Goal: Task Accomplishment & Management: Use online tool/utility

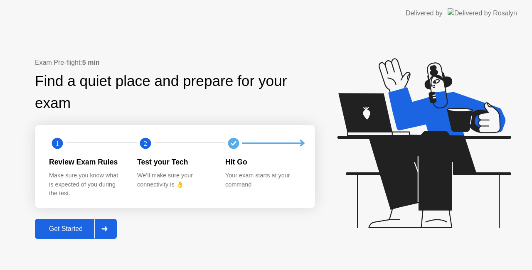
click at [66, 230] on div "Get Started" at bounding box center [65, 228] width 57 height 7
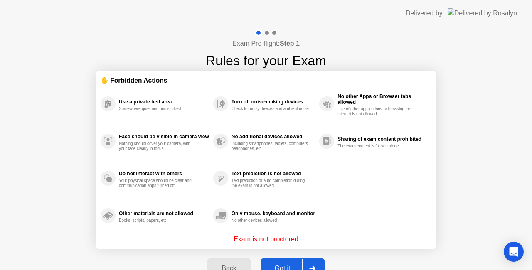
click at [286, 263] on button "Got it" at bounding box center [293, 269] width 64 height 20
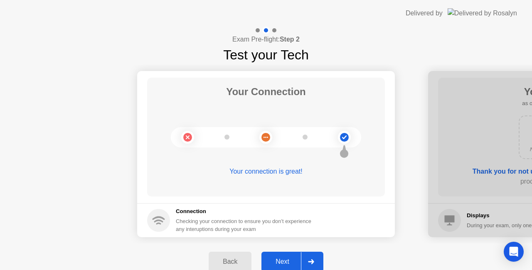
click at [278, 262] on div "Next" at bounding box center [282, 261] width 37 height 7
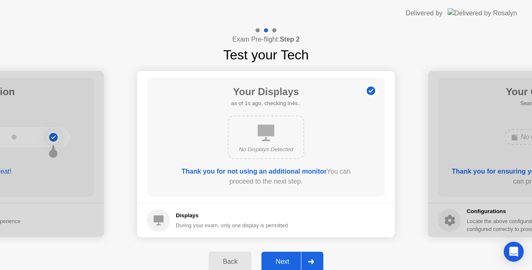
click at [279, 262] on div "Next" at bounding box center [282, 261] width 37 height 7
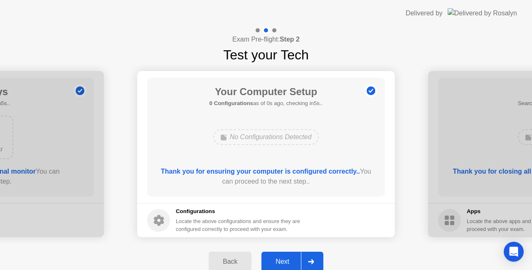
click at [279, 262] on div "Next" at bounding box center [282, 261] width 37 height 7
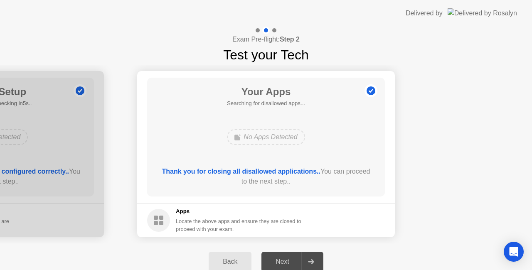
click at [279, 262] on div "Next" at bounding box center [282, 261] width 37 height 7
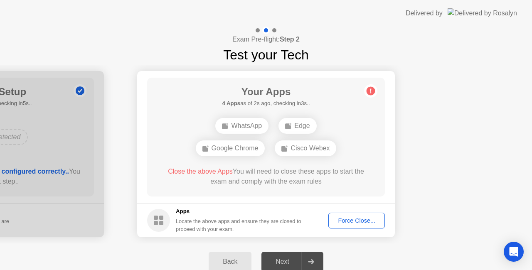
click at [359, 220] on div "Force Close..." at bounding box center [356, 220] width 51 height 7
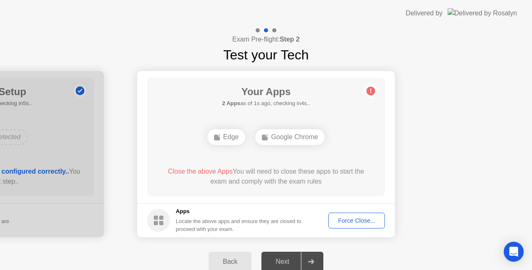
click at [287, 262] on div "Next" at bounding box center [282, 261] width 37 height 7
click at [375, 214] on button "Force Close..." at bounding box center [356, 221] width 57 height 16
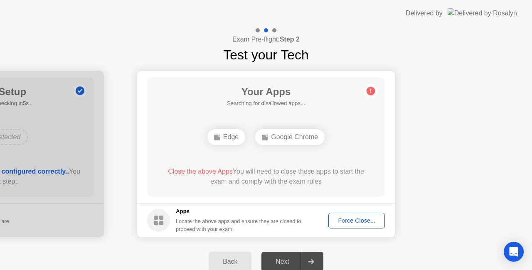
click at [357, 221] on div "Force Close..." at bounding box center [356, 220] width 51 height 7
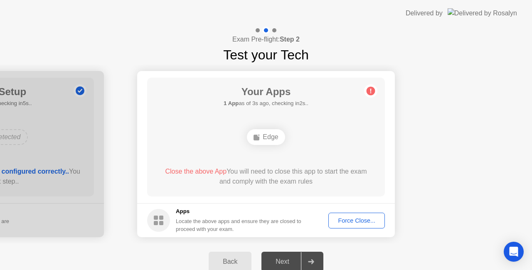
click at [287, 262] on div "Next" at bounding box center [282, 261] width 37 height 7
click at [348, 223] on div "Force Close..." at bounding box center [356, 220] width 51 height 7
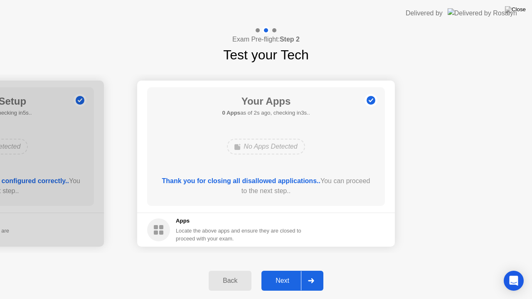
click at [279, 270] on div "Next" at bounding box center [282, 280] width 37 height 7
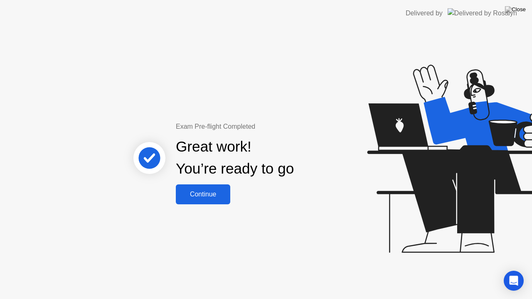
click at [200, 194] on div "Continue" at bounding box center [202, 194] width 49 height 7
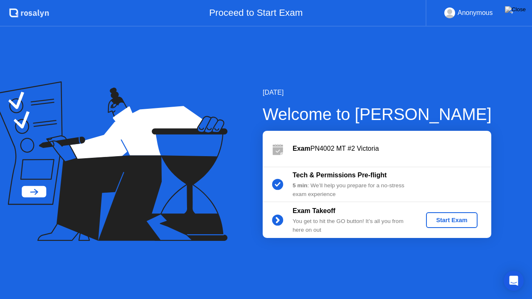
click at [444, 223] on div "Start Exam" at bounding box center [452, 220] width 44 height 7
